Goal: Navigation & Orientation: Go to known website

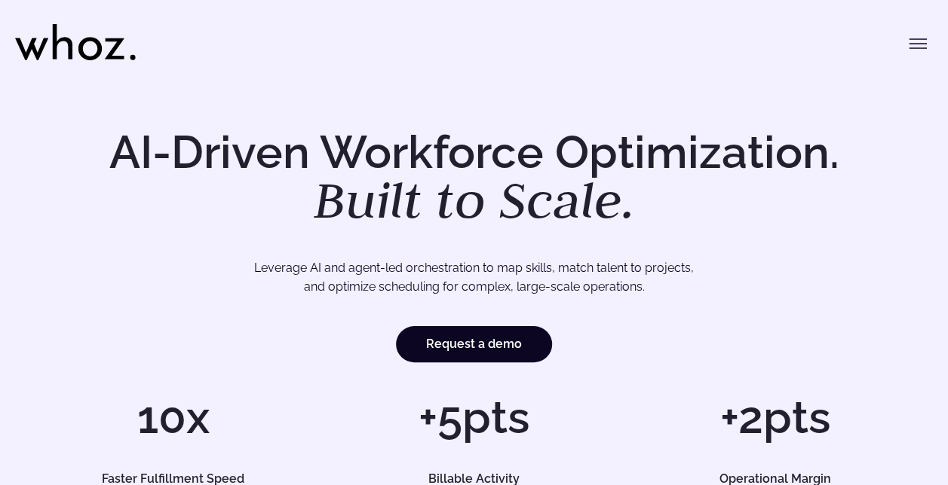
click at [912, 45] on icon "Toggle menu" at bounding box center [917, 44] width 18 height 18
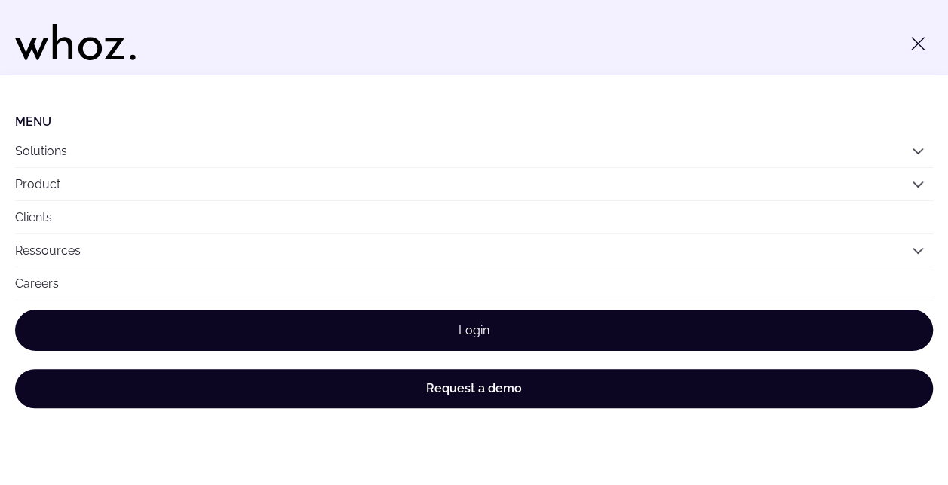
click at [528, 326] on link "Login" at bounding box center [473, 330] width 917 height 41
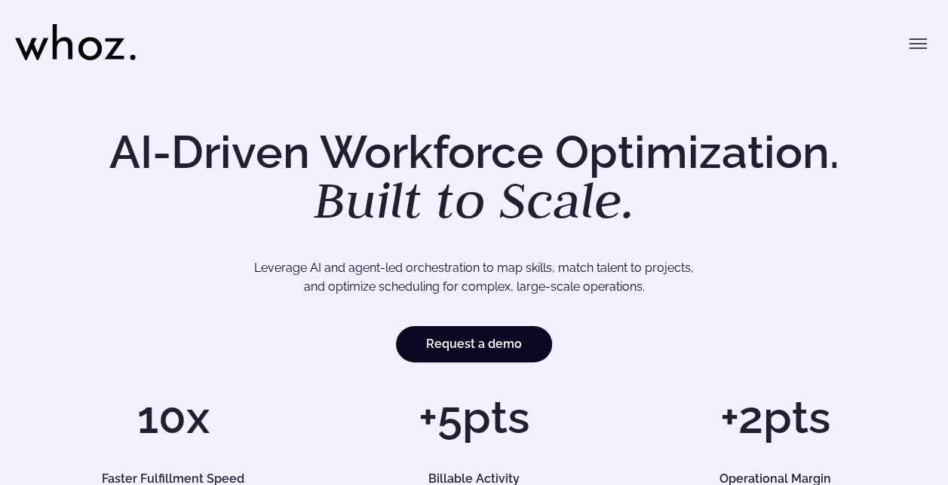
click at [917, 47] on icon "Toggle menu" at bounding box center [917, 44] width 18 height 18
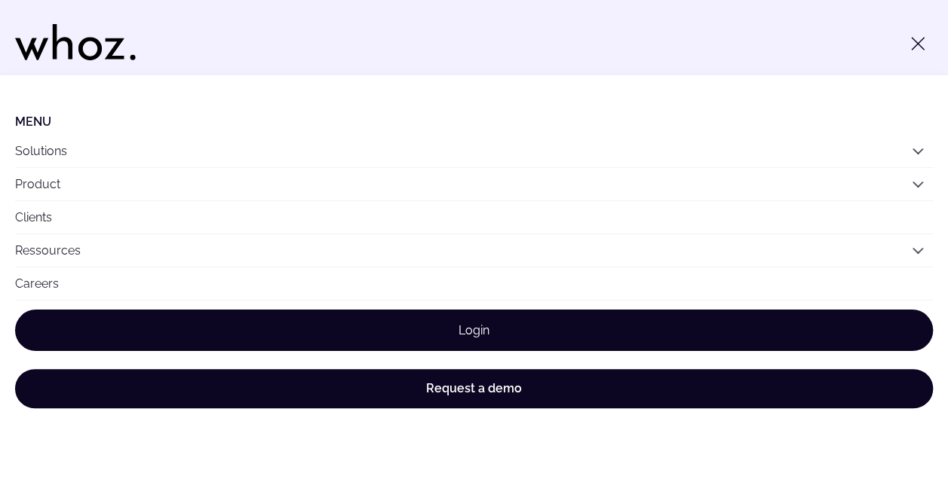
click at [525, 323] on link "Login" at bounding box center [473, 330] width 917 height 41
